Goal: Task Accomplishment & Management: Manage account settings

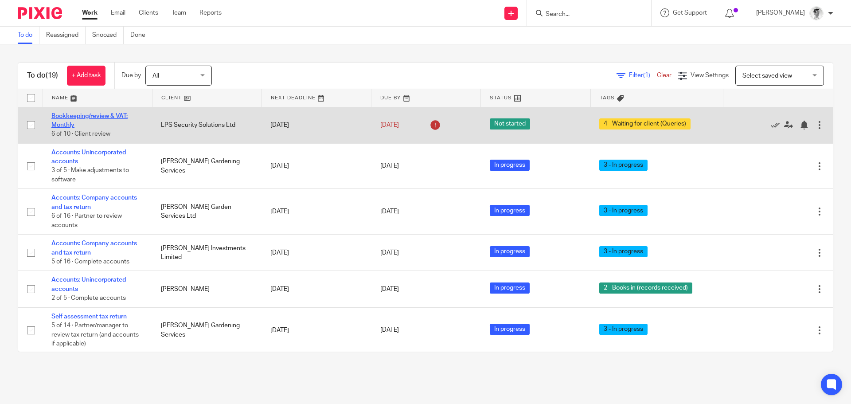
click at [109, 117] on link "Bookkeeping/review & VAT: Monthly" at bounding box center [89, 120] width 76 height 15
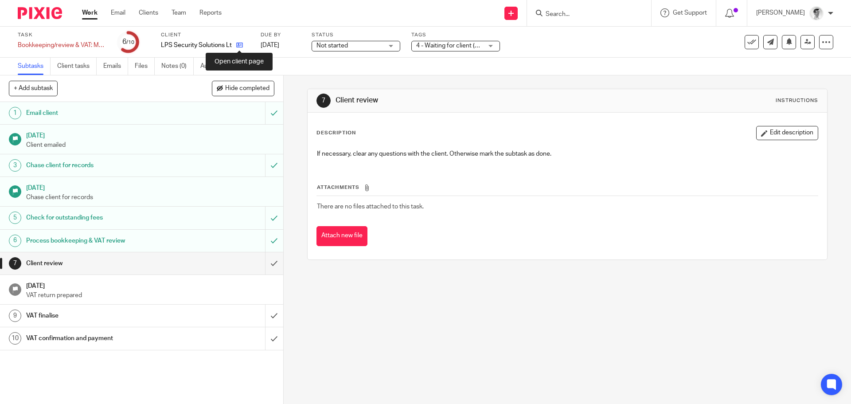
click at [239, 44] on icon at bounding box center [239, 45] width 7 height 7
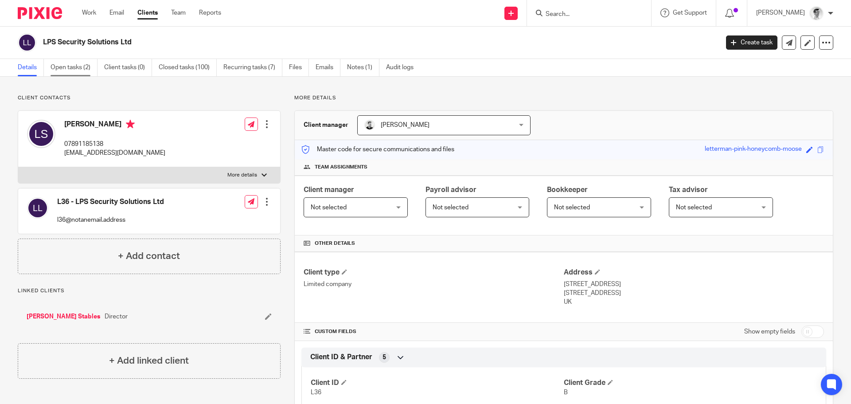
click at [69, 63] on link "Open tasks (2)" at bounding box center [74, 67] width 47 height 17
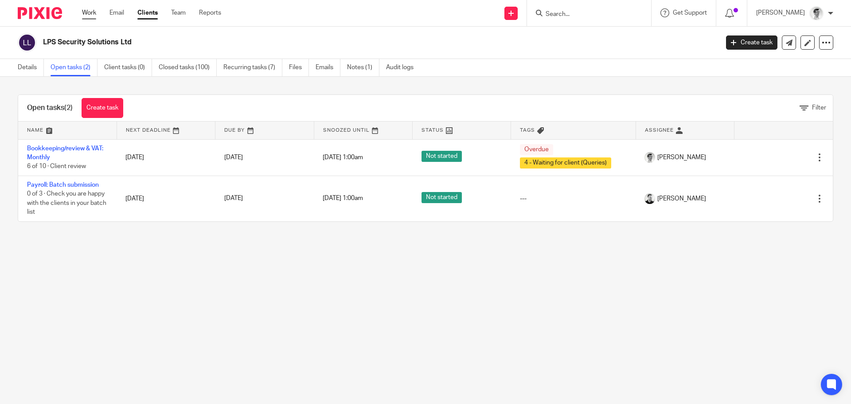
click at [88, 13] on link "Work" at bounding box center [89, 12] width 14 height 9
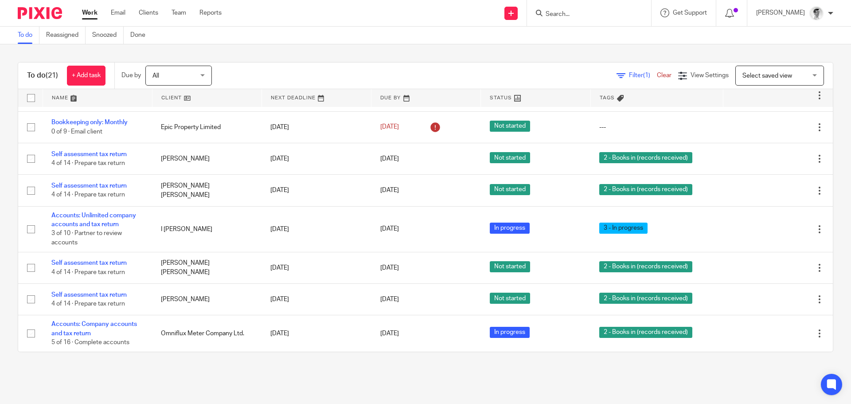
scroll to position [527, 0]
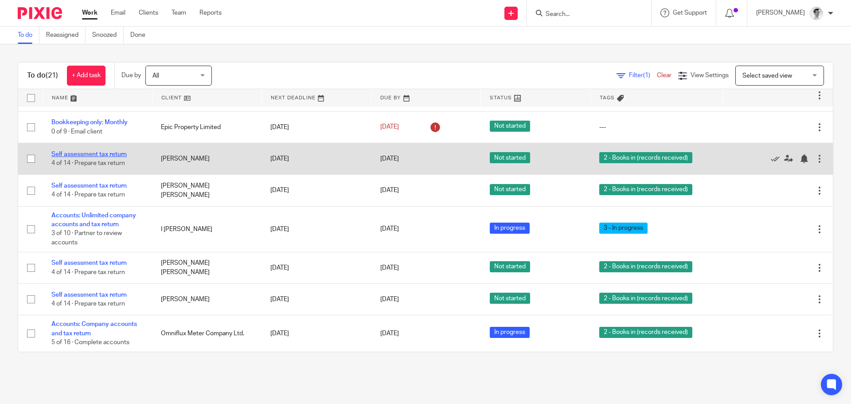
click at [102, 155] on link "Self assessment tax return" at bounding box center [88, 154] width 75 height 6
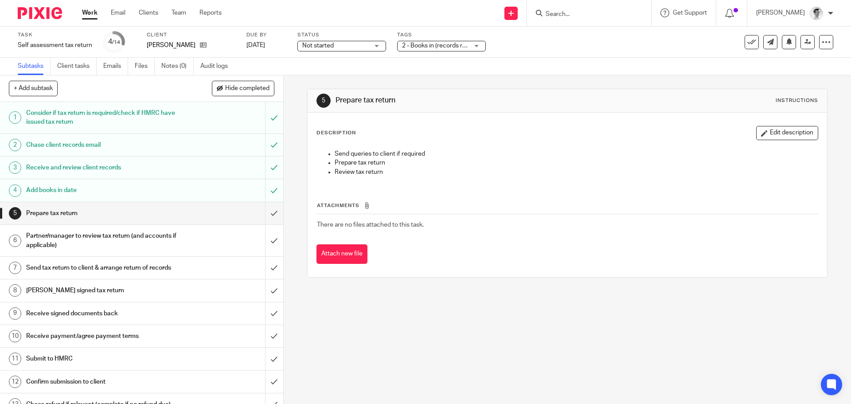
click at [472, 47] on div "2 - Books in (records received)" at bounding box center [441, 46] width 89 height 11
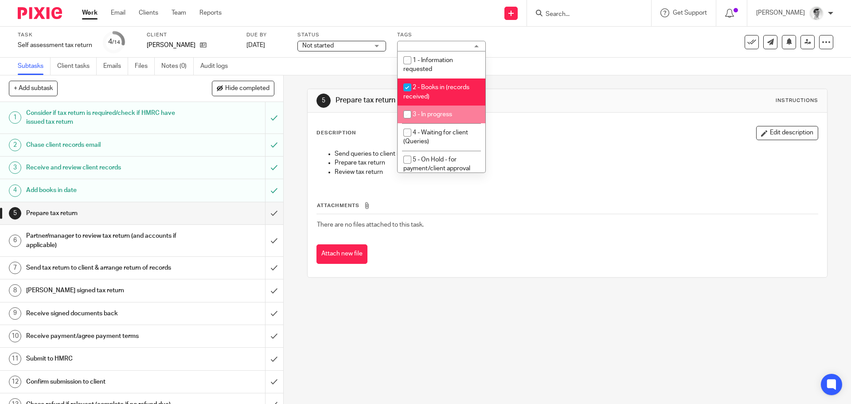
click at [416, 117] on span "3 - In progress" at bounding box center [431, 114] width 39 height 6
checkbox input "true"
click at [411, 85] on input "checkbox" at bounding box center [407, 87] width 17 height 17
checkbox input "false"
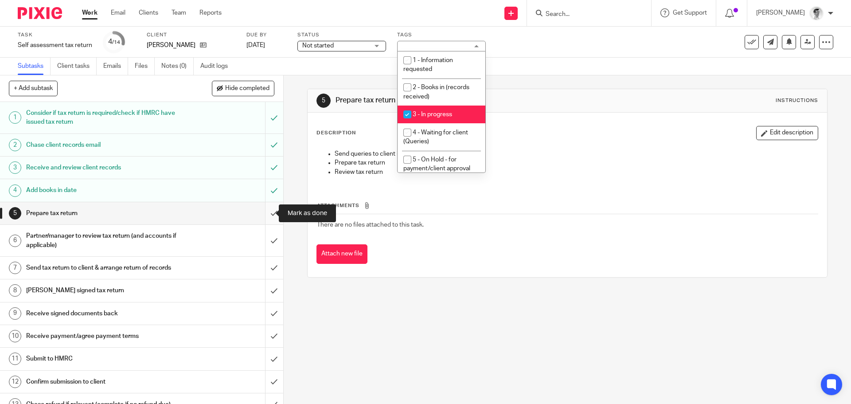
click at [269, 210] on input "submit" at bounding box center [141, 213] width 283 height 22
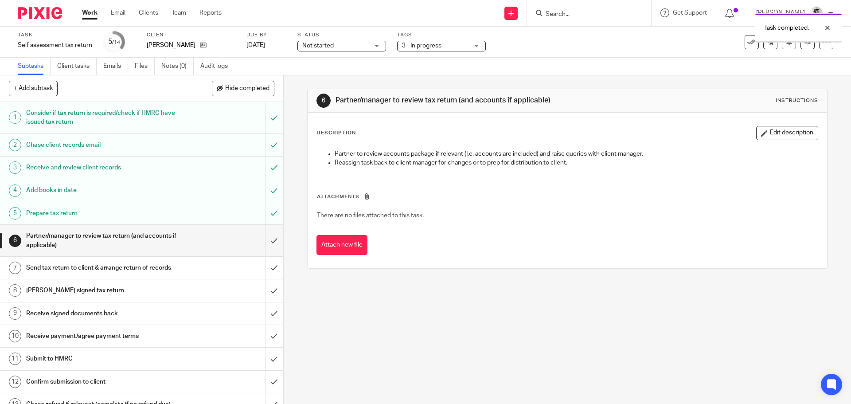
click at [93, 8] on div "Work Email Clients Team Reports Work Email Clients Team Reports Settings" at bounding box center [154, 13] width 162 height 26
click at [92, 16] on link "Work" at bounding box center [90, 12] width 16 height 9
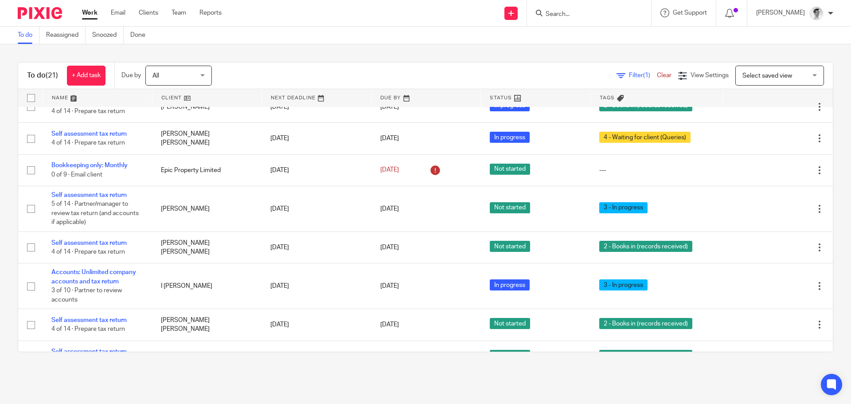
scroll to position [487, 0]
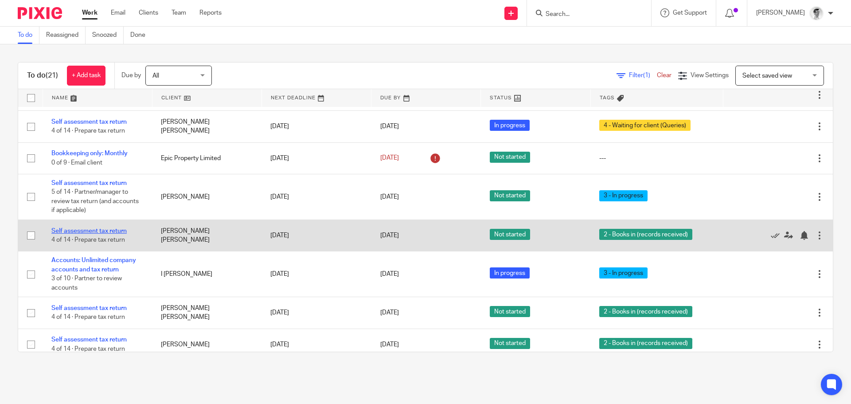
click at [120, 234] on link "Self assessment tax return" at bounding box center [88, 231] width 75 height 6
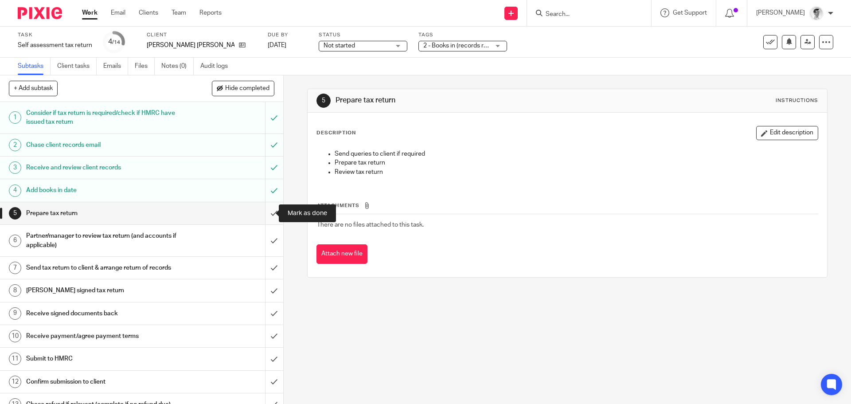
click at [262, 217] on input "submit" at bounding box center [141, 213] width 283 height 22
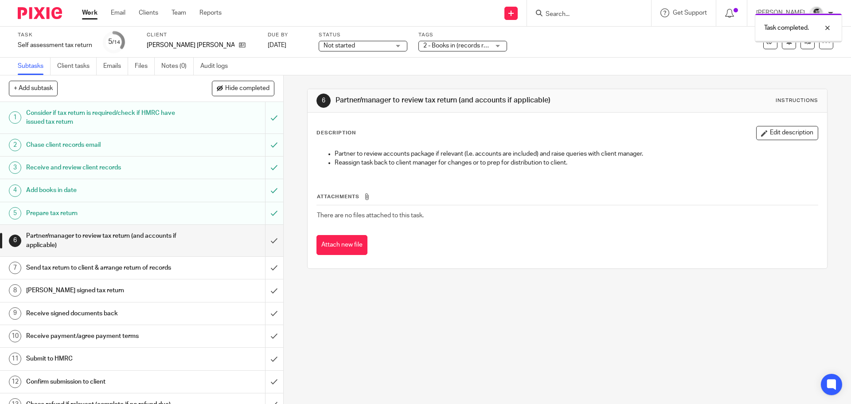
click at [478, 43] on div "2 - Books in (records received)" at bounding box center [462, 46] width 89 height 11
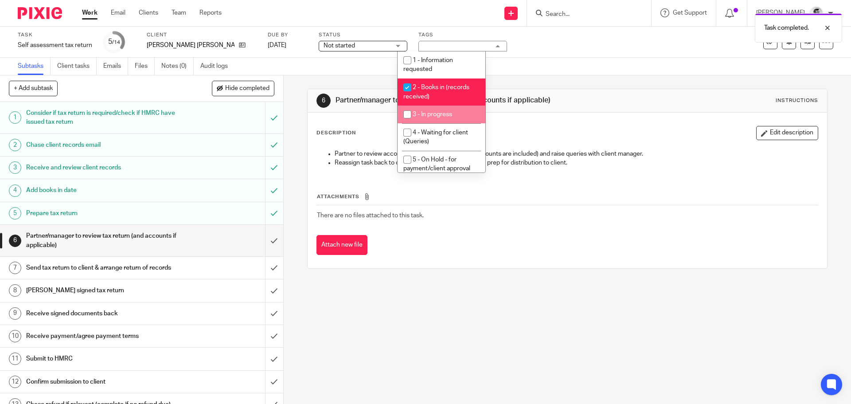
click at [413, 121] on input "checkbox" at bounding box center [407, 114] width 17 height 17
checkbox input "true"
click at [410, 86] on input "checkbox" at bounding box center [407, 87] width 17 height 17
checkbox input "false"
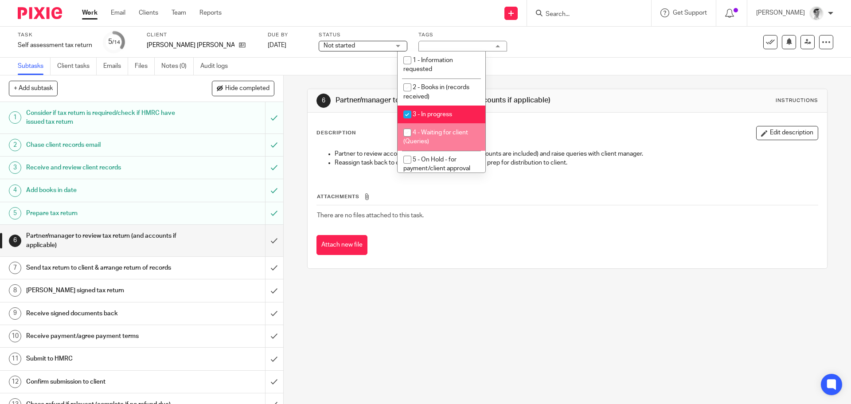
click at [574, 69] on div "Subtasks Client tasks Emails Files Notes (0) Audit logs" at bounding box center [425, 67] width 851 height 18
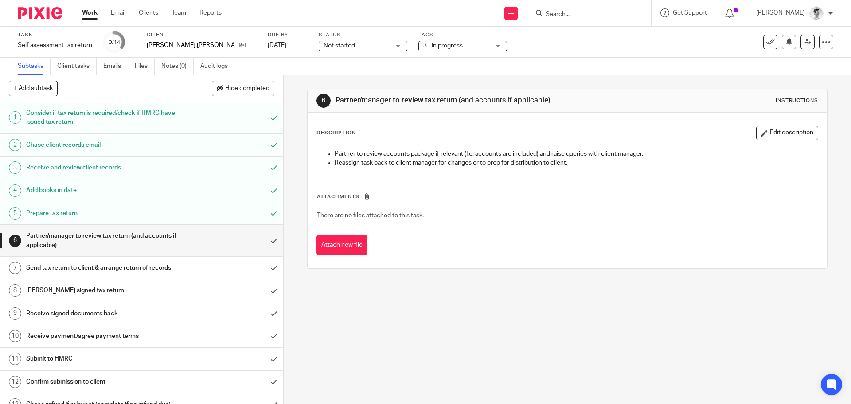
click at [97, 17] on link "Work" at bounding box center [90, 12] width 16 height 9
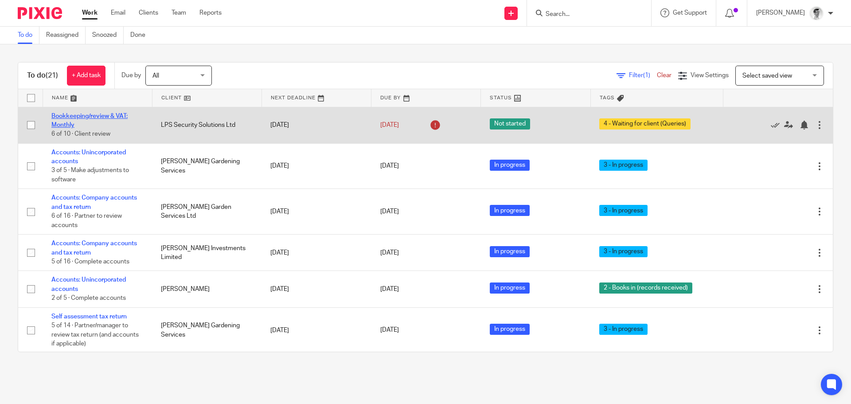
click at [104, 113] on link "Bookkeeping/review & VAT: Monthly" at bounding box center [89, 120] width 76 height 15
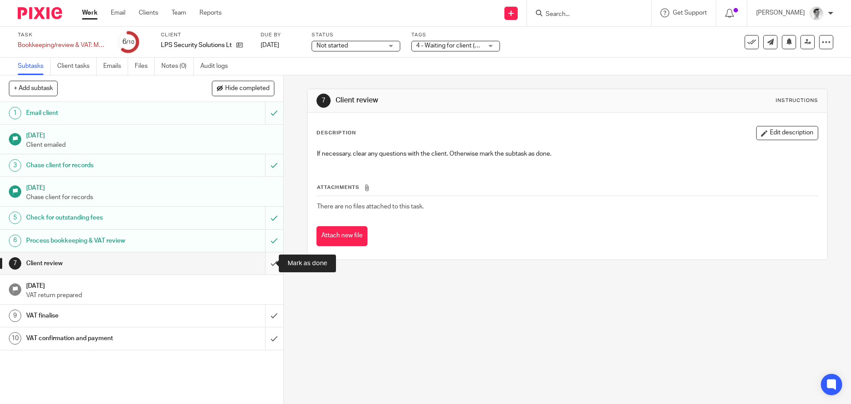
drag, startPoint x: 264, startPoint y: 266, endPoint x: 269, endPoint y: 269, distance: 6.4
click at [264, 265] on input "submit" at bounding box center [141, 263] width 283 height 22
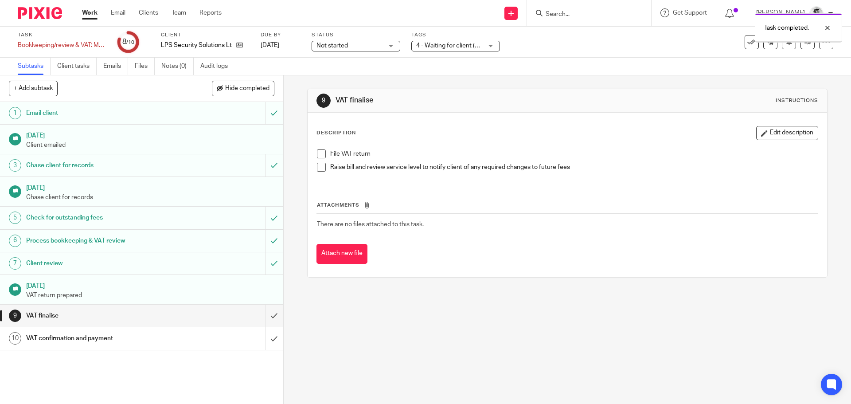
click at [270, 314] on input "submit" at bounding box center [141, 315] width 283 height 22
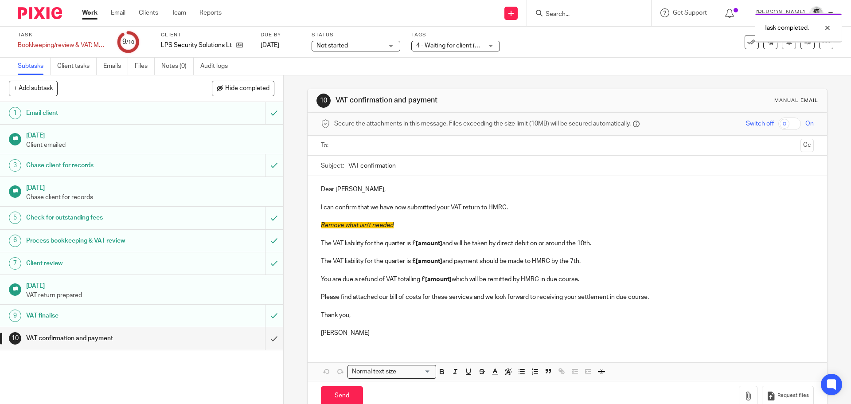
click at [264, 337] on input "submit" at bounding box center [141, 338] width 283 height 22
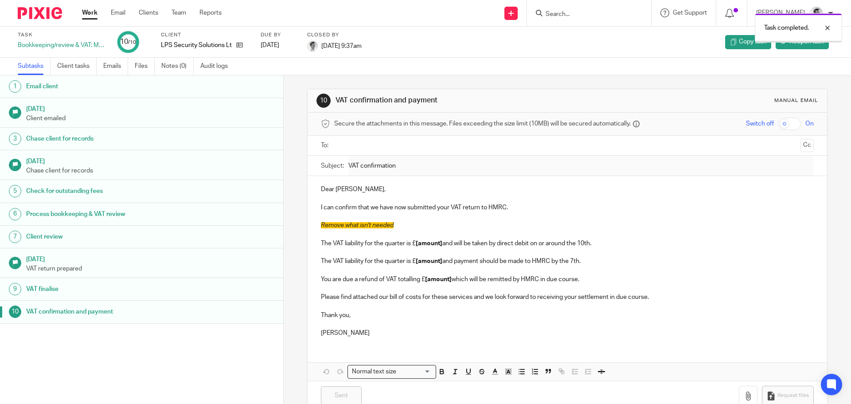
click at [93, 16] on link "Work" at bounding box center [90, 12] width 16 height 9
